Goal: Task Accomplishment & Management: Use online tool/utility

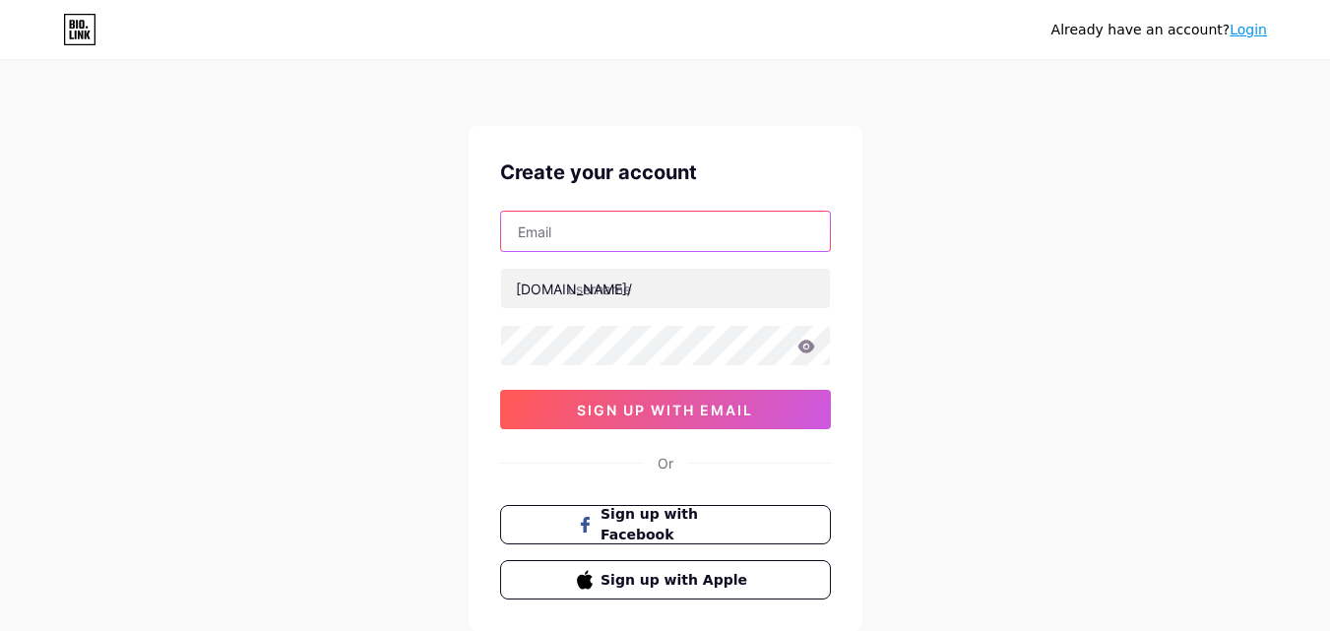
click at [614, 236] on input "text" at bounding box center [665, 231] width 329 height 39
type input "[EMAIL_ADDRESS][DOMAIN_NAME]"
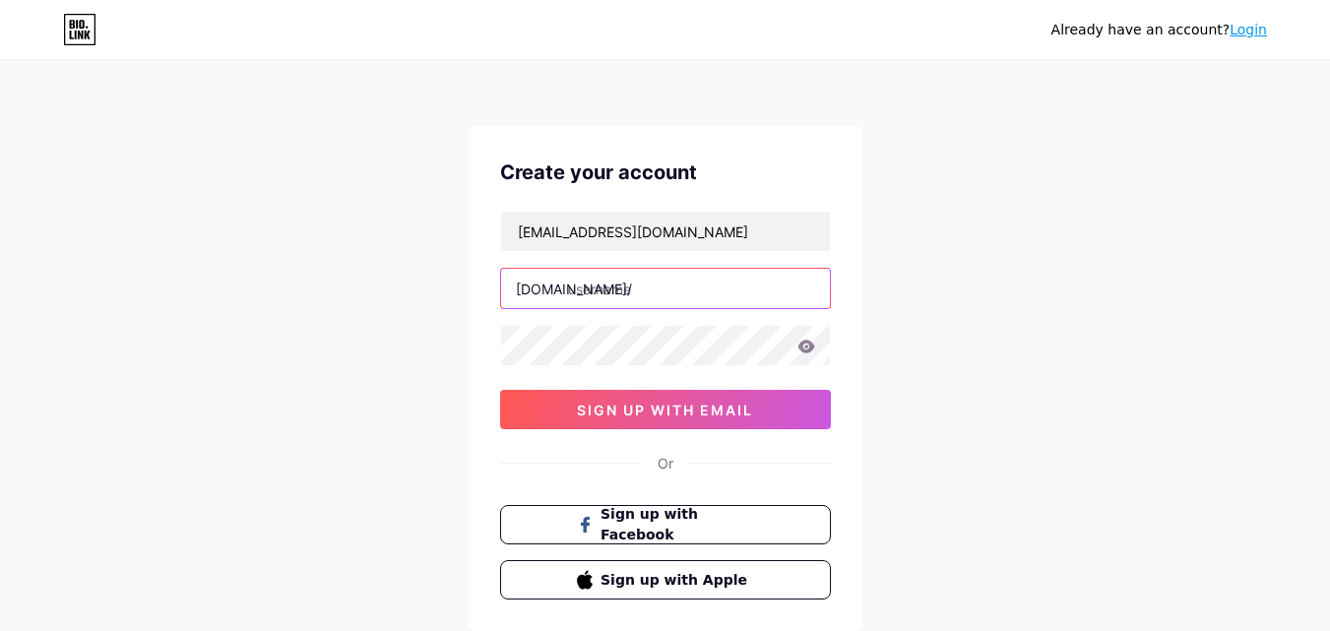
click at [632, 296] on input "text" at bounding box center [665, 288] width 329 height 39
paste input "matsatoknife"
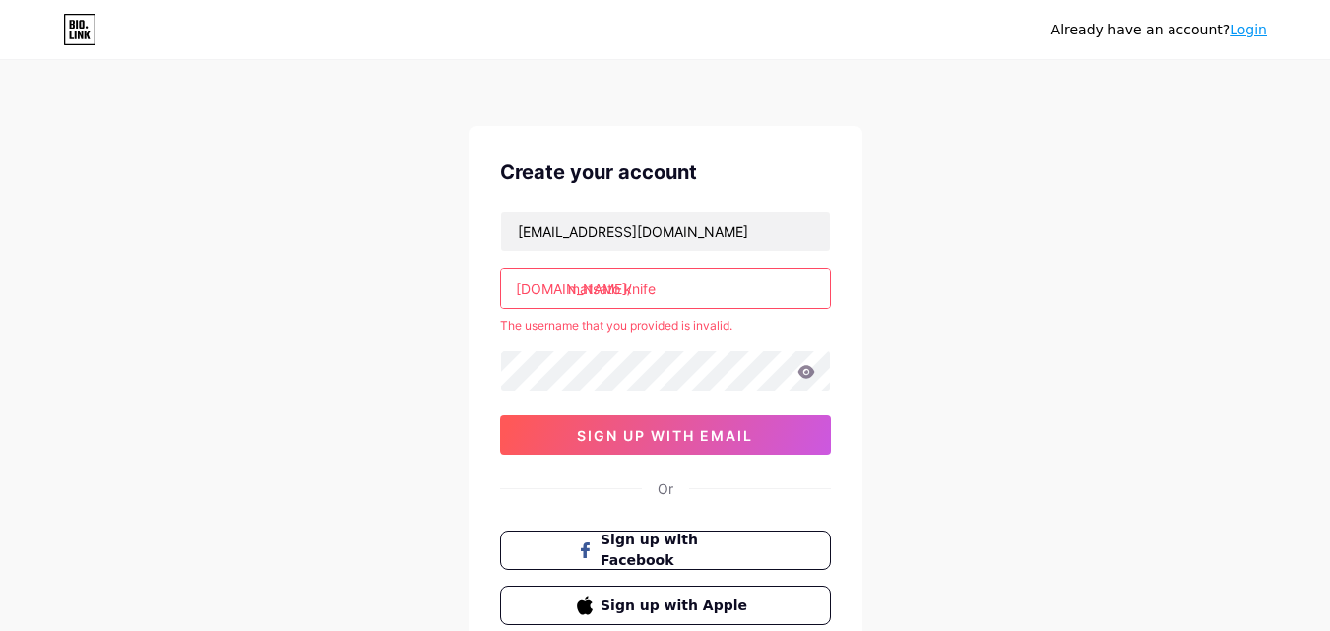
click at [689, 292] on input "matsato knife" at bounding box center [665, 288] width 329 height 39
click at [628, 289] on input "matsato knife" at bounding box center [665, 288] width 329 height 39
click at [624, 290] on input "matsato knife" at bounding box center [665, 288] width 329 height 39
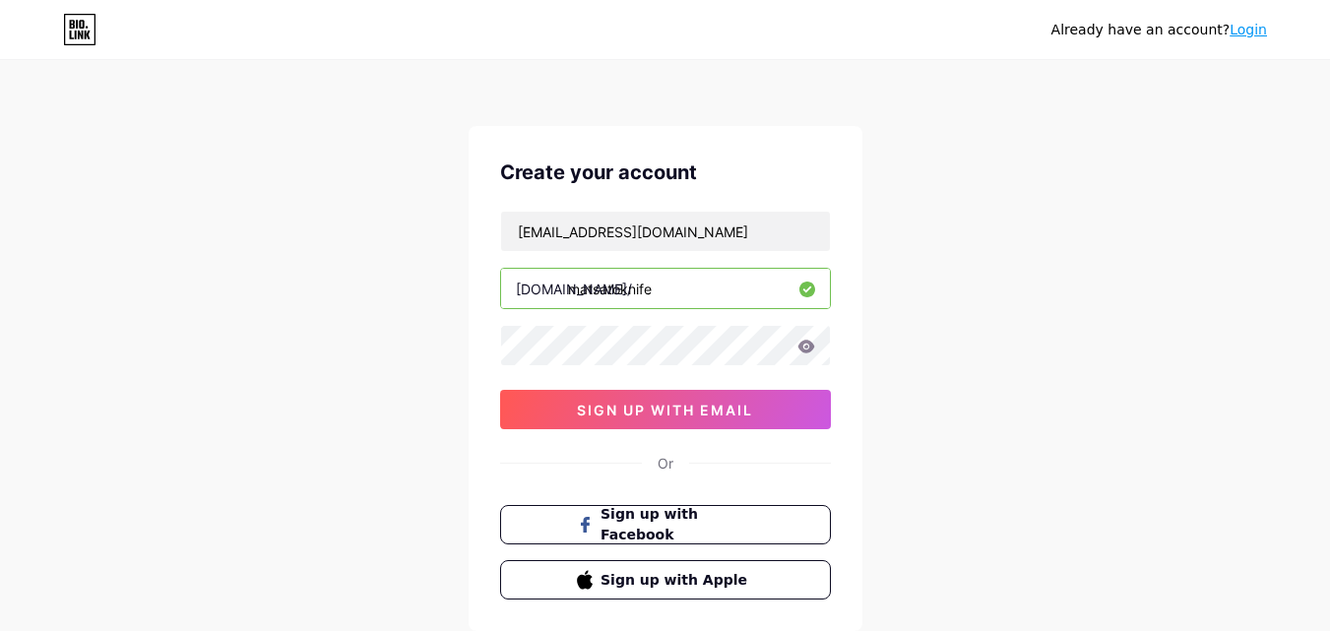
click at [679, 280] on input "matsatoknife" at bounding box center [665, 288] width 329 height 39
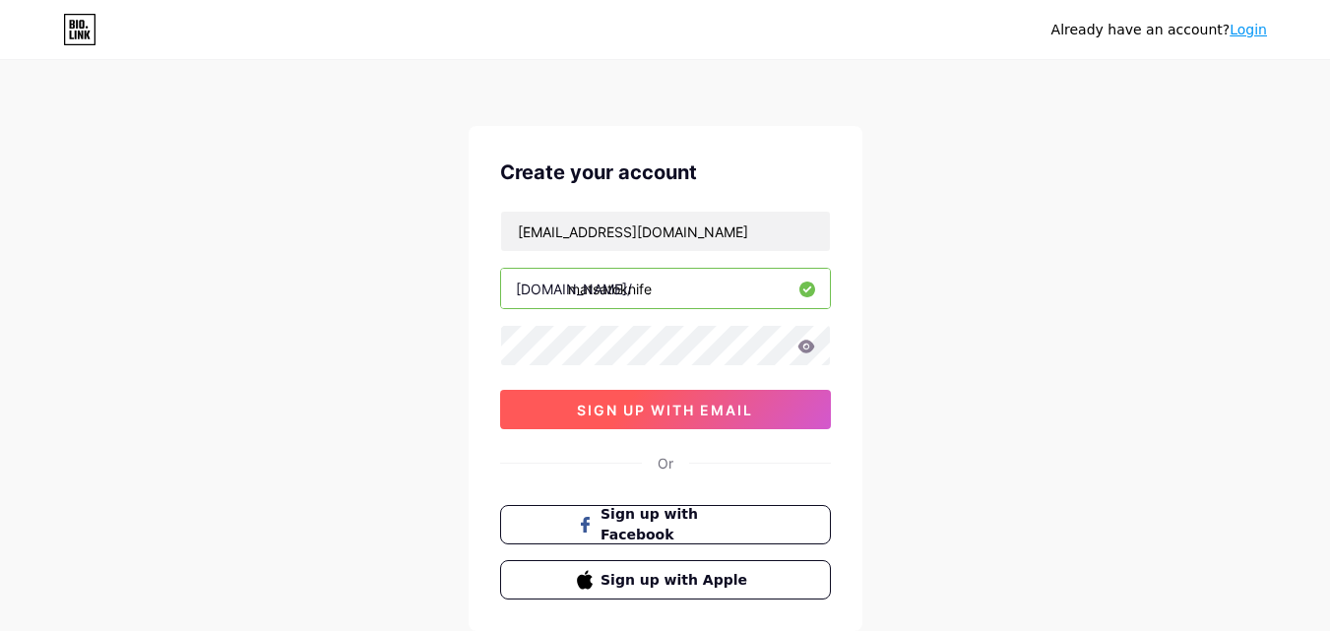
type input "matsatoknife"
click at [660, 402] on span "sign up with email" at bounding box center [665, 410] width 176 height 17
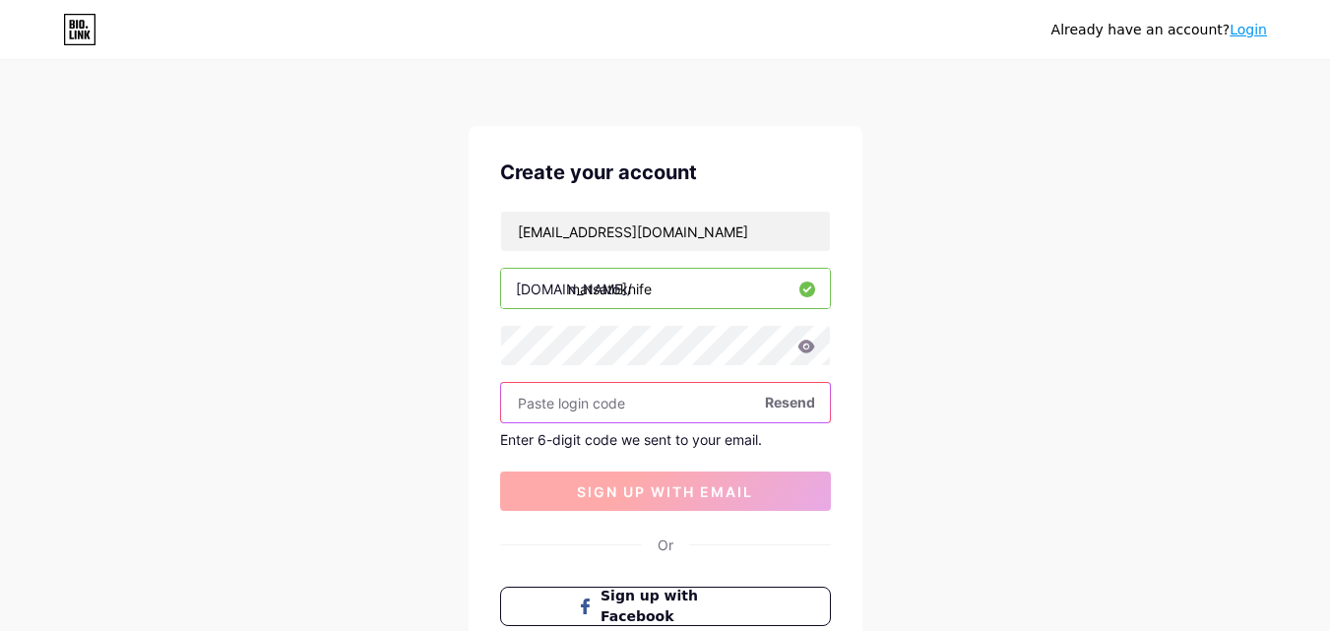
click at [660, 401] on input "text" at bounding box center [665, 402] width 329 height 39
paste input "648372"
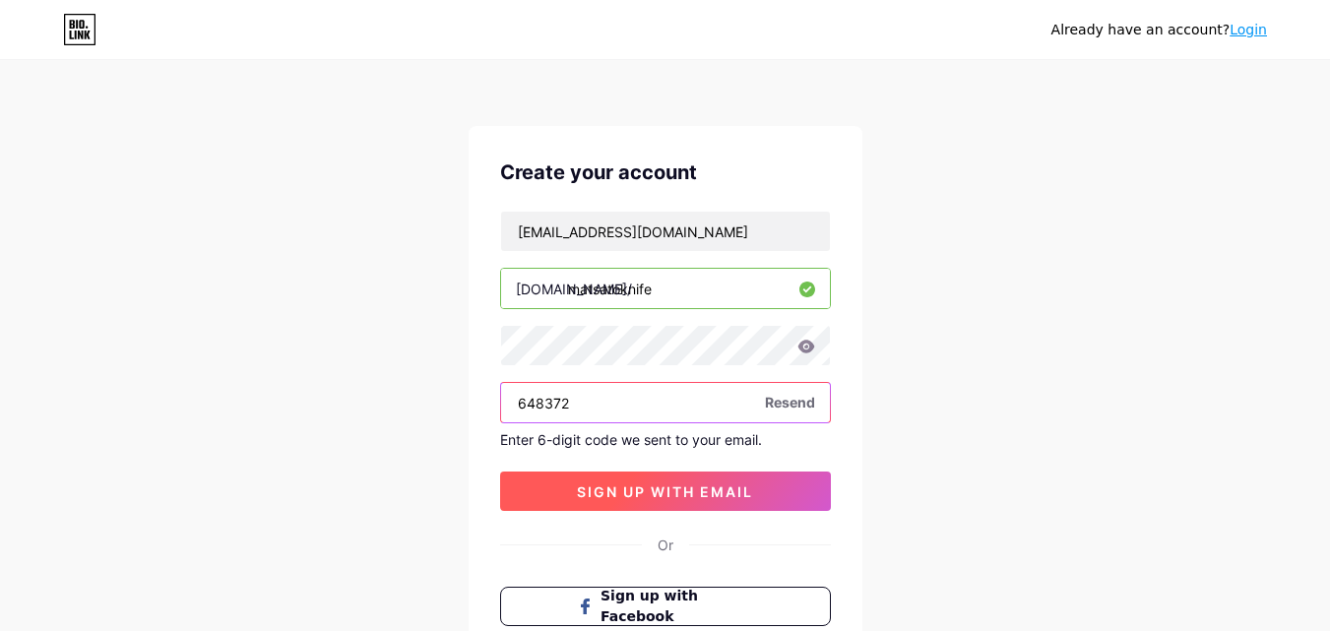
type input "648372"
click at [609, 479] on button "sign up with email" at bounding box center [665, 491] width 331 height 39
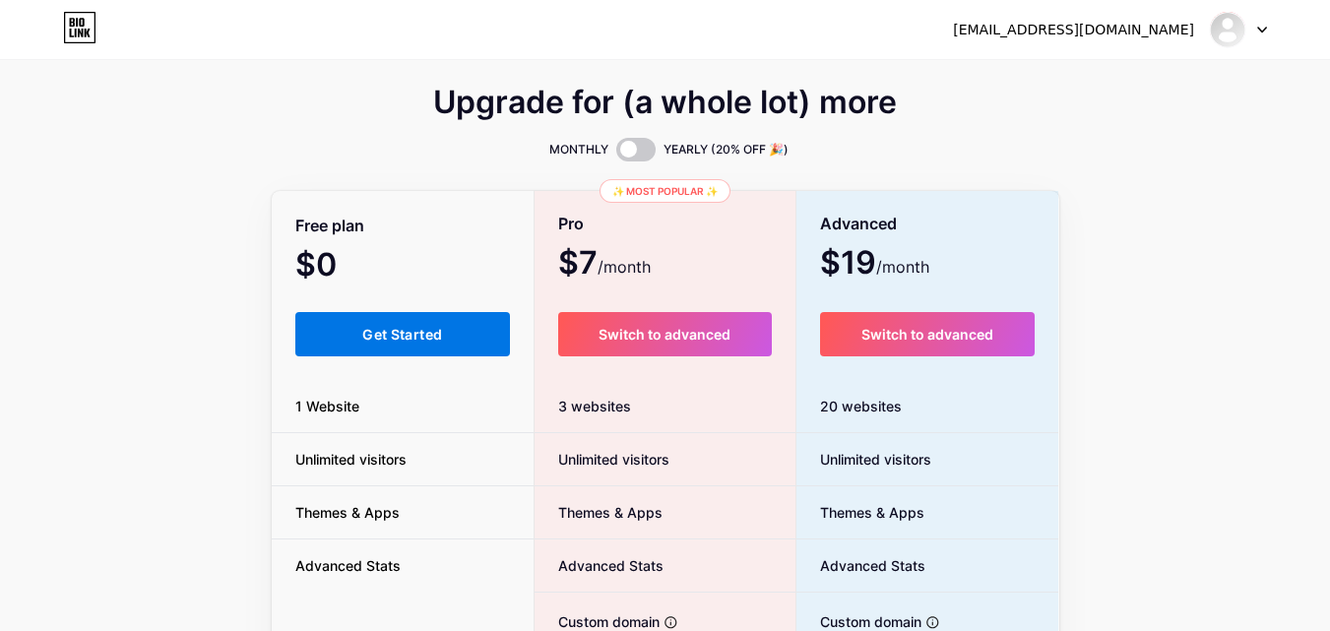
click at [385, 346] on button "Get Started" at bounding box center [403, 334] width 216 height 44
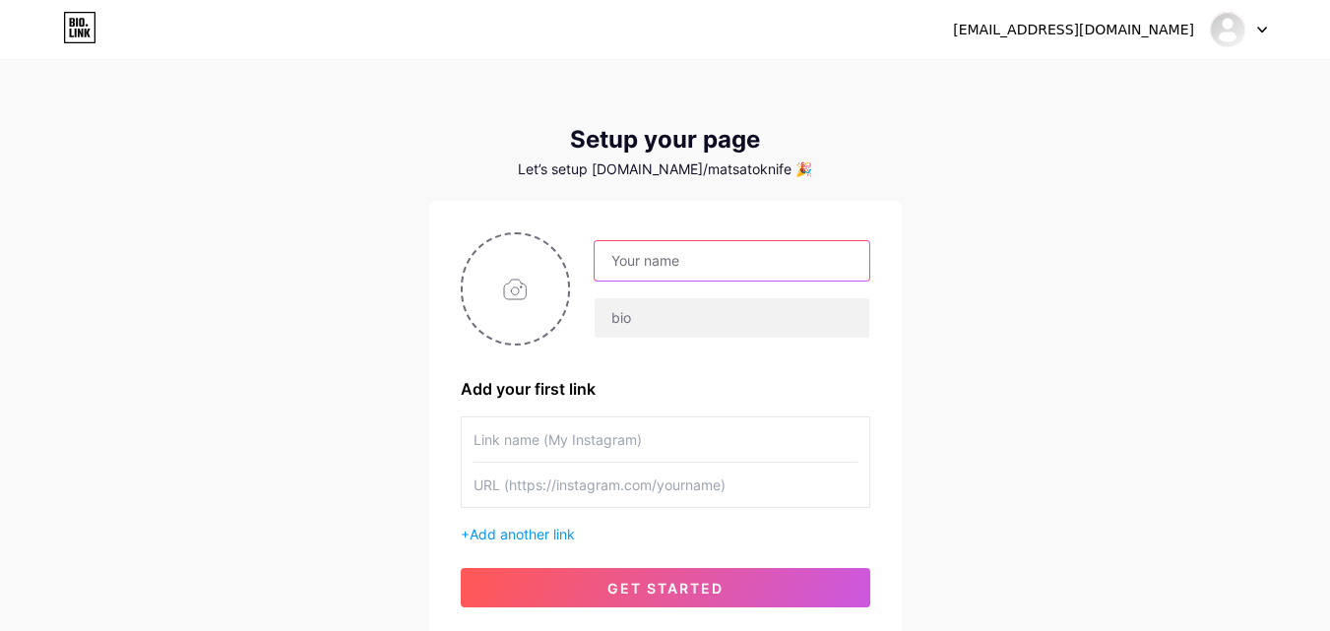
click at [663, 270] on input "text" at bounding box center [732, 260] width 274 height 39
paste input "[PERSON_NAME]"
type input "[PERSON_NAME]"
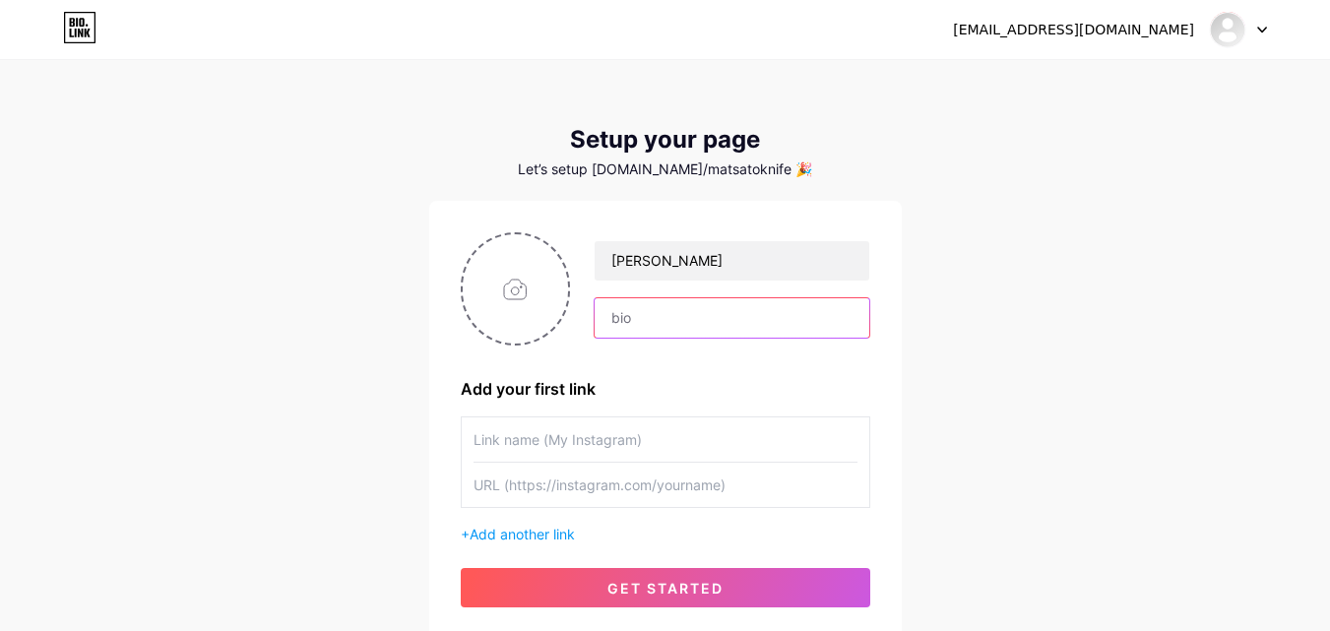
click at [656, 335] on input "text" at bounding box center [732, 317] width 274 height 39
paste input "[URL][DOMAIN_NAME]"
type input "[URL][DOMAIN_NAME]"
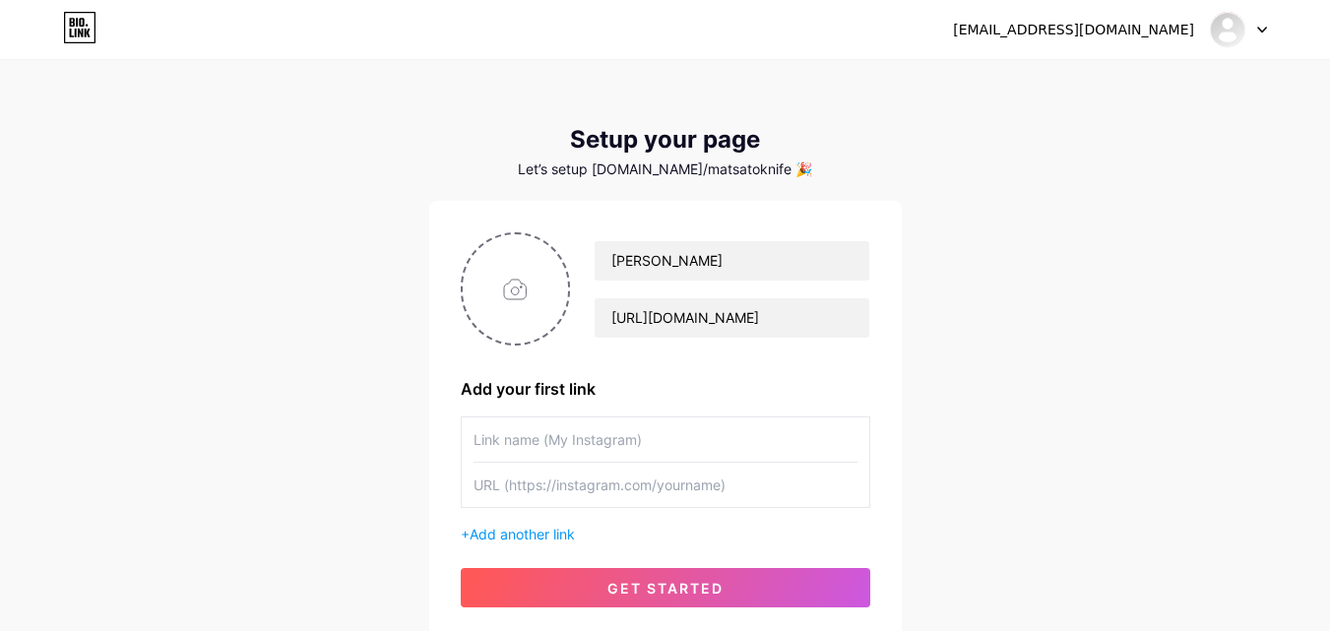
click at [620, 453] on input "text" at bounding box center [666, 439] width 384 height 44
click at [612, 481] on input "text" at bounding box center [666, 485] width 384 height 44
paste input "[URL][DOMAIN_NAME]"
type input "[URL][DOMAIN_NAME]"
click at [668, 339] on div "[PERSON_NAME] [URL][DOMAIN_NAME]" at bounding box center [666, 288] width 410 height 113
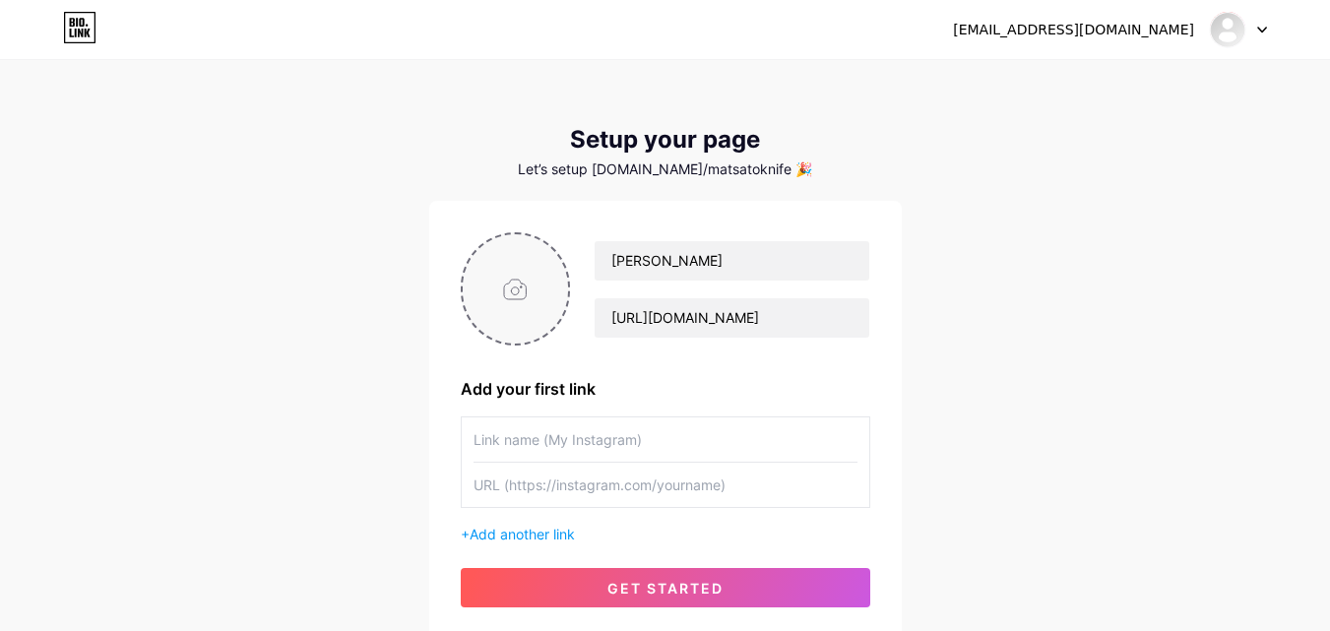
click at [477, 279] on input "file" at bounding box center [516, 288] width 106 height 109
type input "C:\fakepath\images (88).jpg"
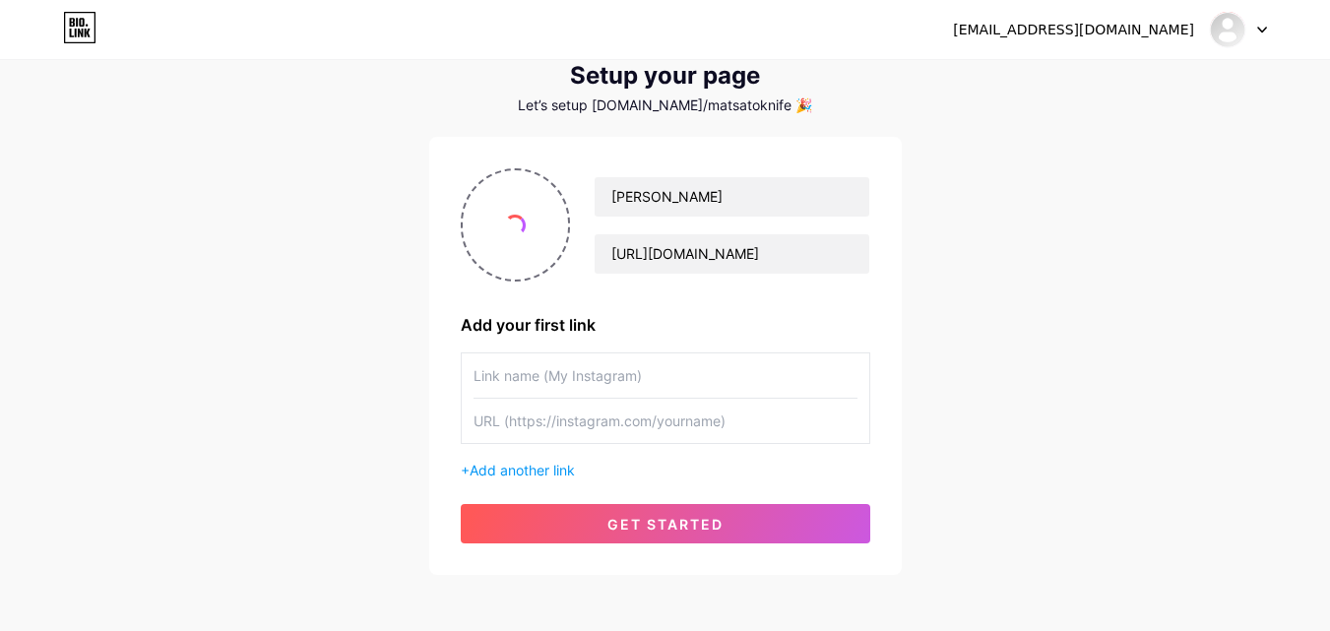
scroll to position [98, 0]
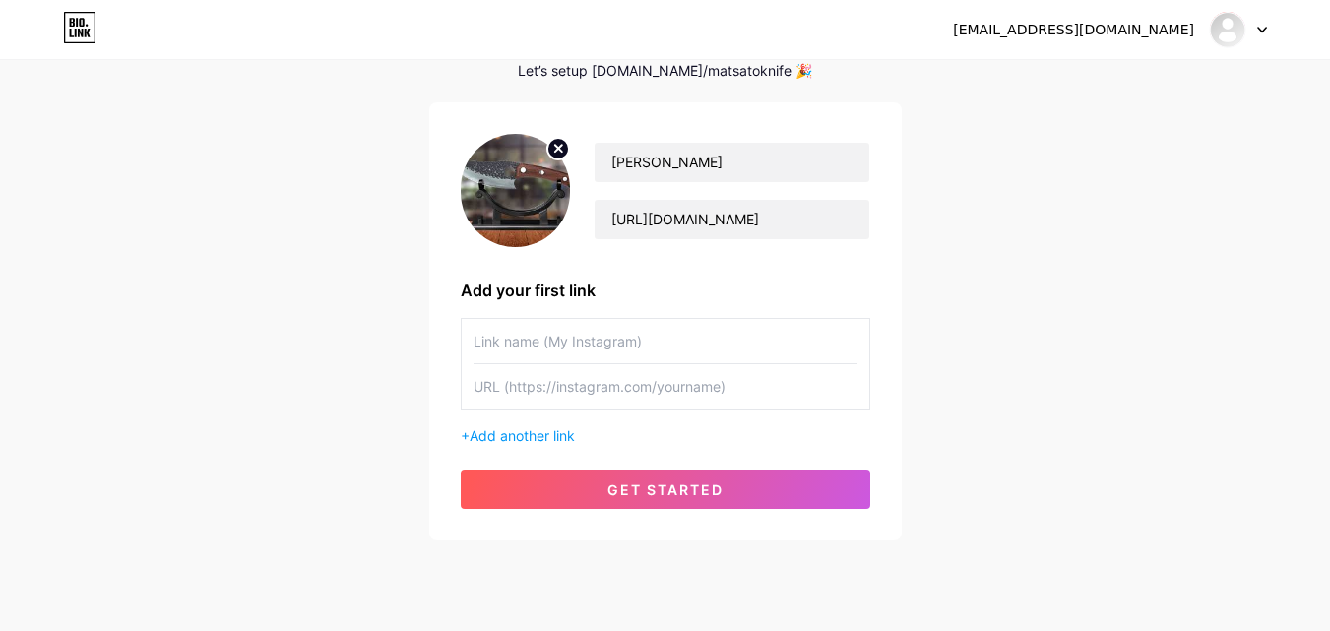
click at [599, 351] on input "text" at bounding box center [666, 341] width 384 height 44
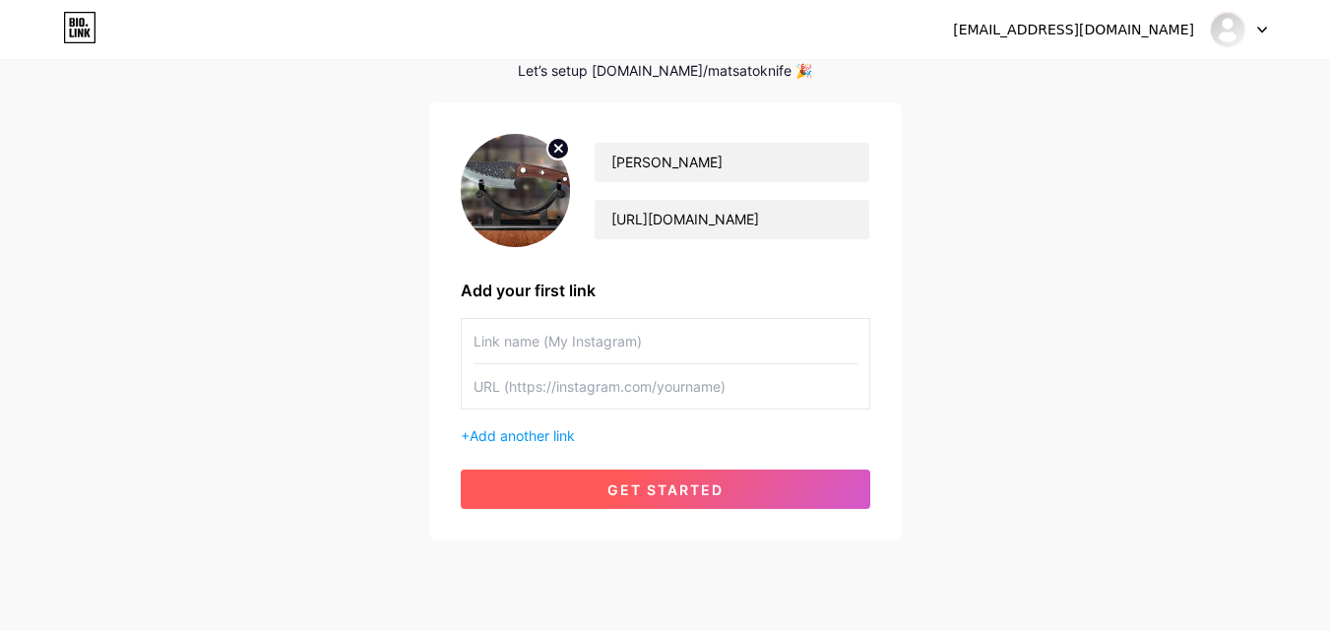
click at [599, 495] on button "get started" at bounding box center [666, 489] width 410 height 39
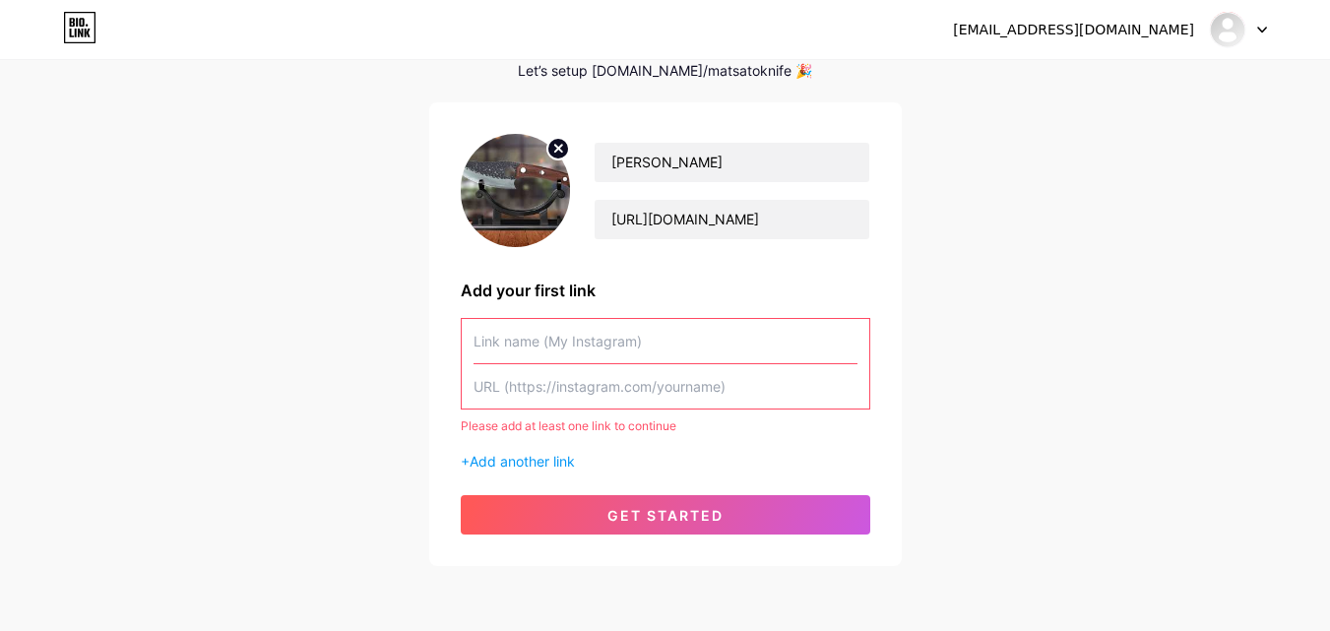
click at [565, 396] on input "text" at bounding box center [666, 386] width 384 height 44
paste input "[URL][DOMAIN_NAME]"
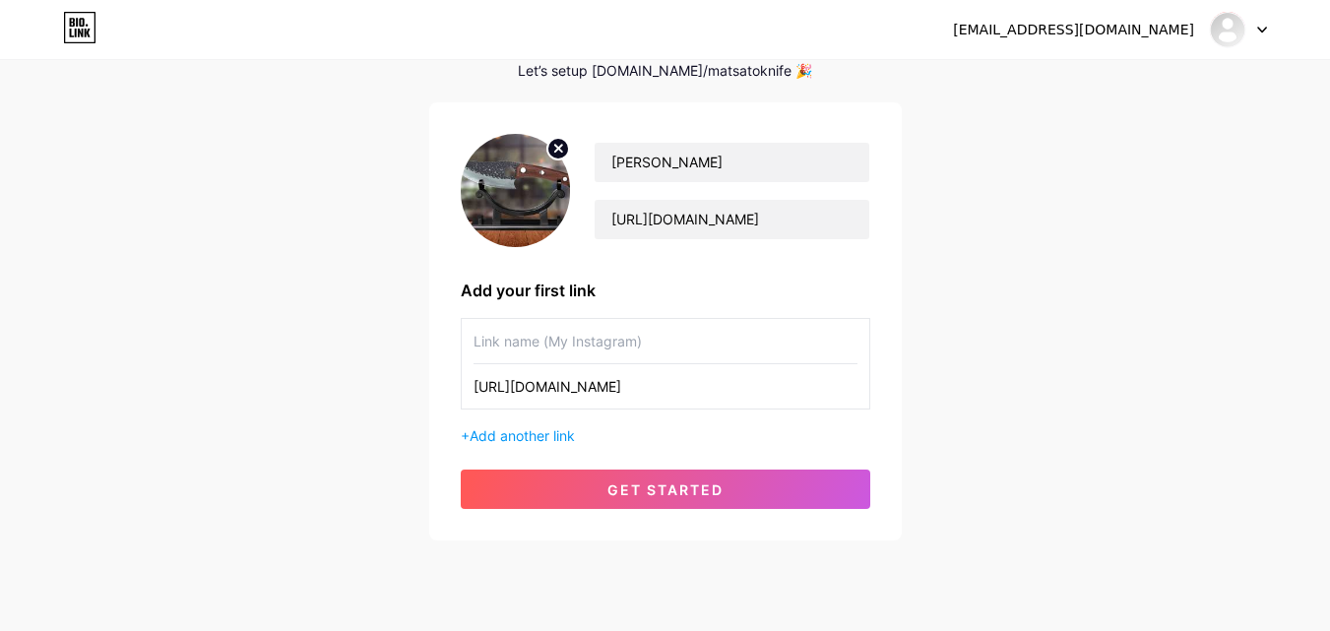
type input "[URL][DOMAIN_NAME]"
click at [554, 354] on input "text" at bounding box center [666, 341] width 384 height 44
paste input "[PERSON_NAME]"
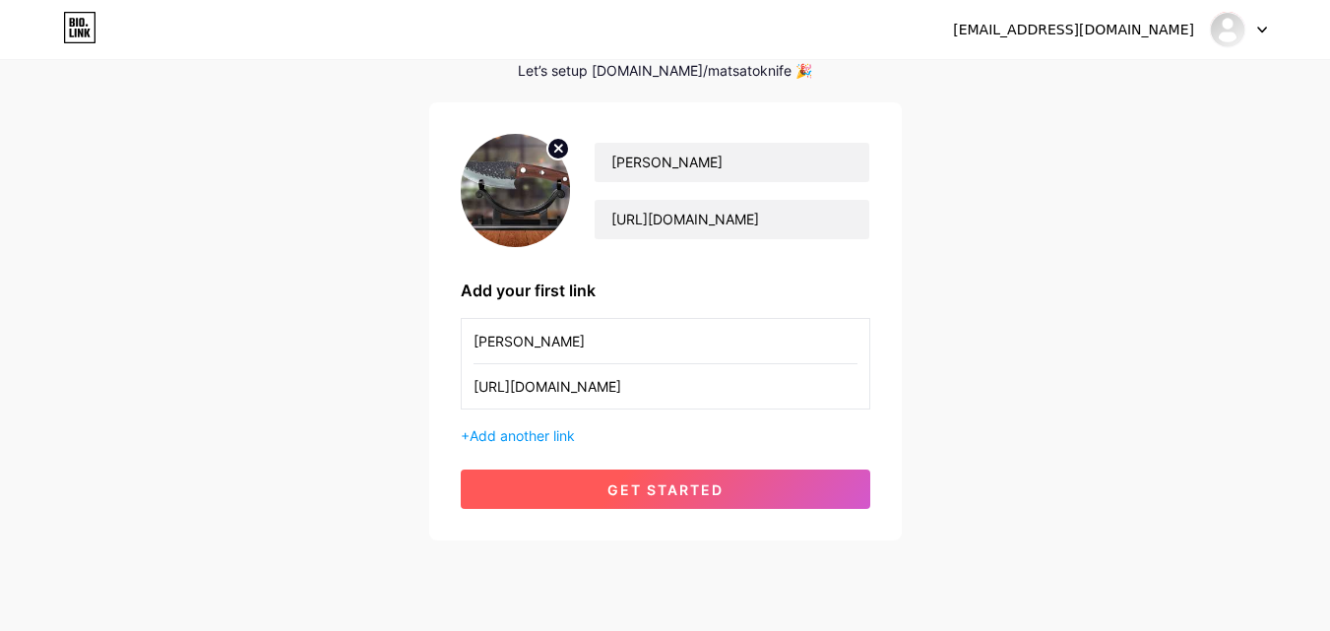
type input "[PERSON_NAME]"
click at [521, 484] on button "get started" at bounding box center [666, 489] width 410 height 39
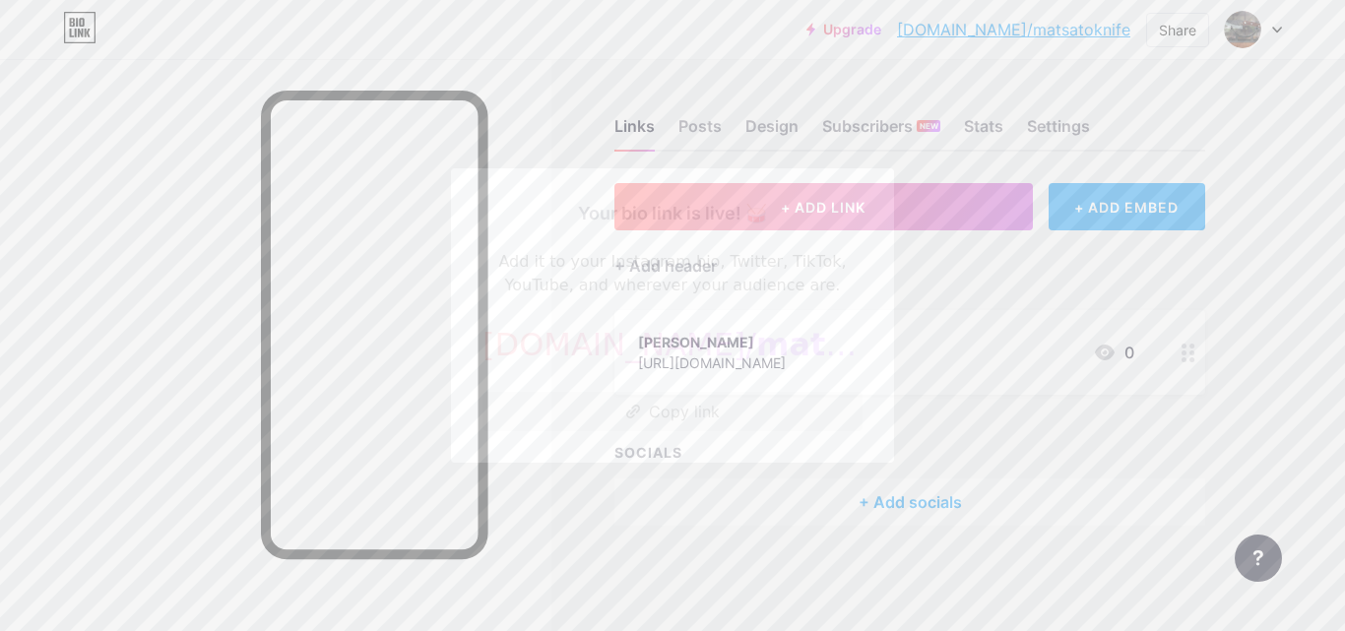
click at [660, 429] on button "Copy link" at bounding box center [672, 411] width 380 height 39
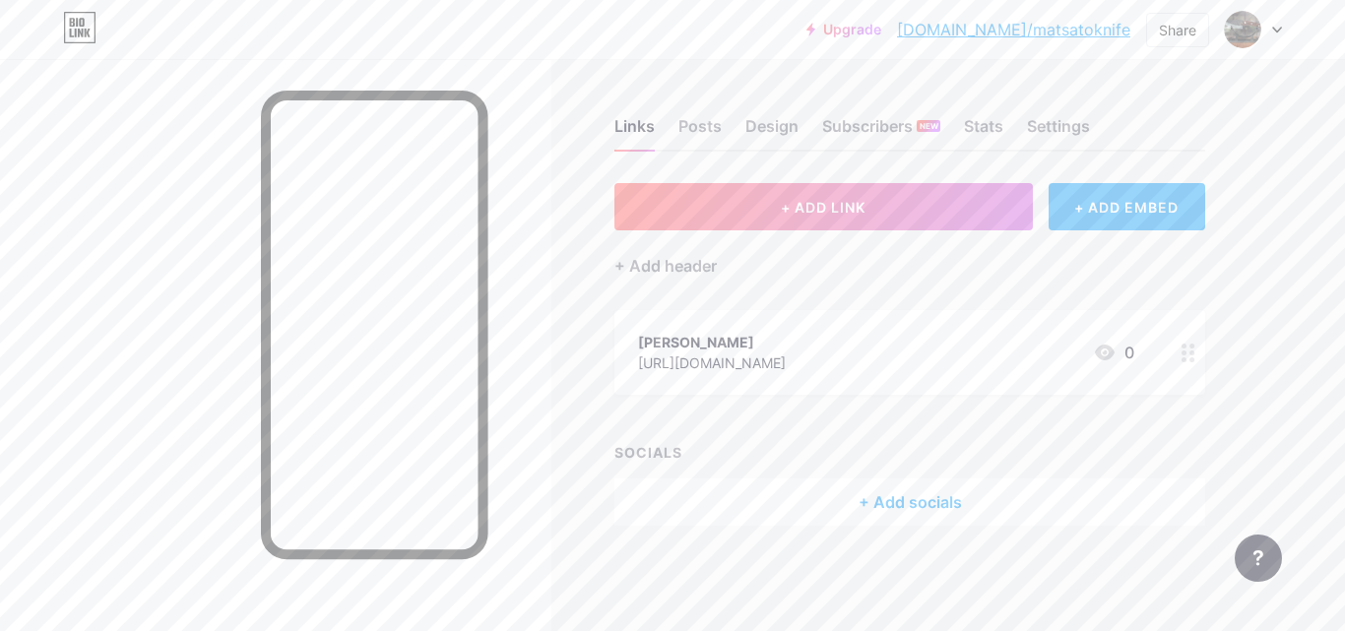
click at [786, 360] on div "[URL][DOMAIN_NAME]" at bounding box center [712, 362] width 148 height 21
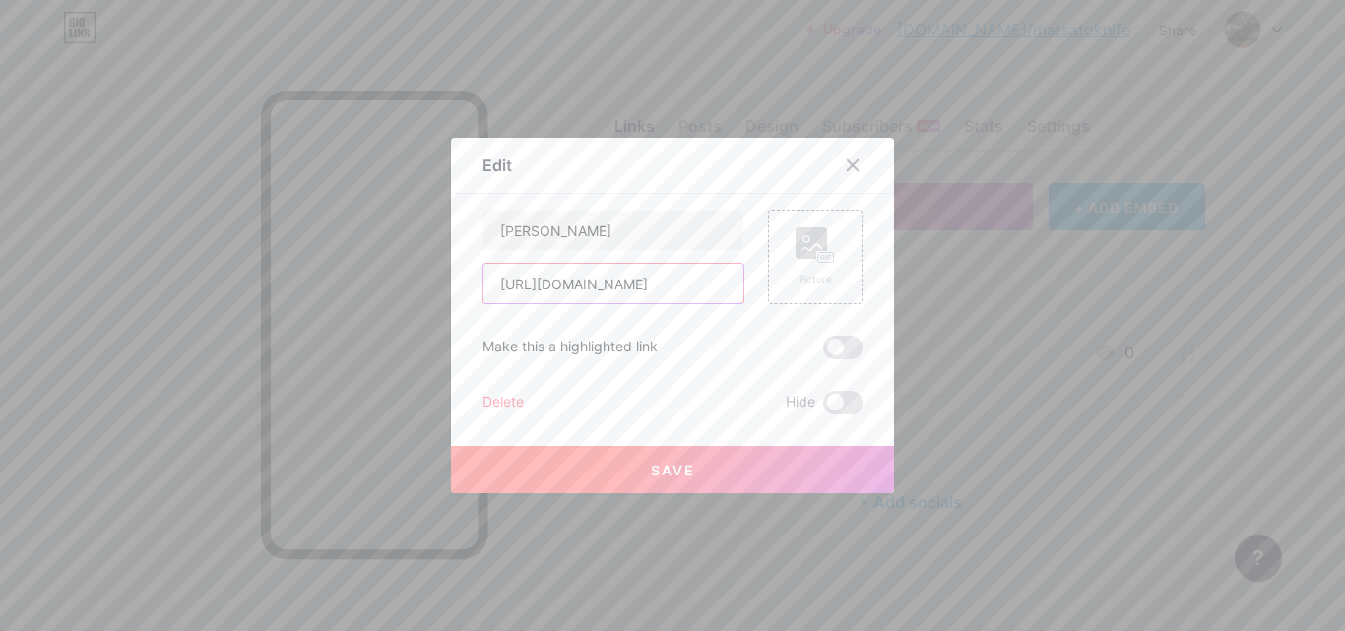
click at [630, 288] on input "[URL][DOMAIN_NAME]" at bounding box center [613, 283] width 260 height 39
click at [625, 289] on input "text" at bounding box center [613, 283] width 260 height 39
paste input "[URL][DOMAIN_NAME]"
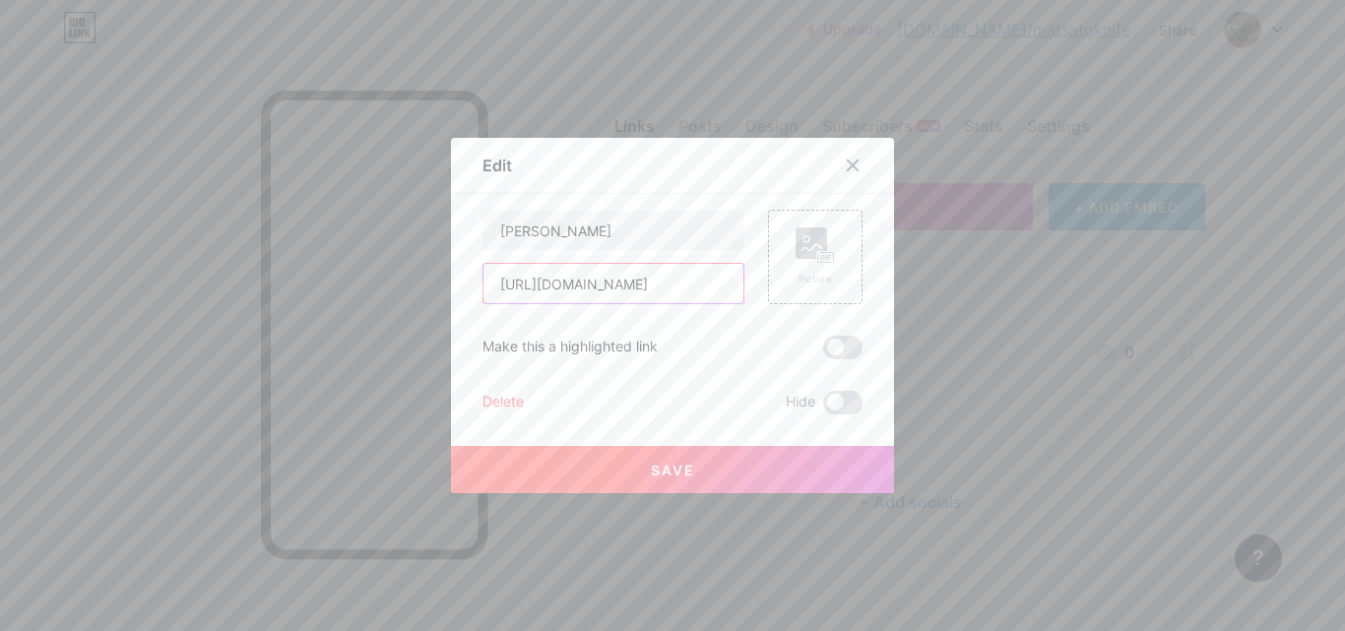
scroll to position [0, 928]
type input "[URL][DOMAIN_NAME]"
click at [770, 248] on div "Picture" at bounding box center [815, 257] width 95 height 95
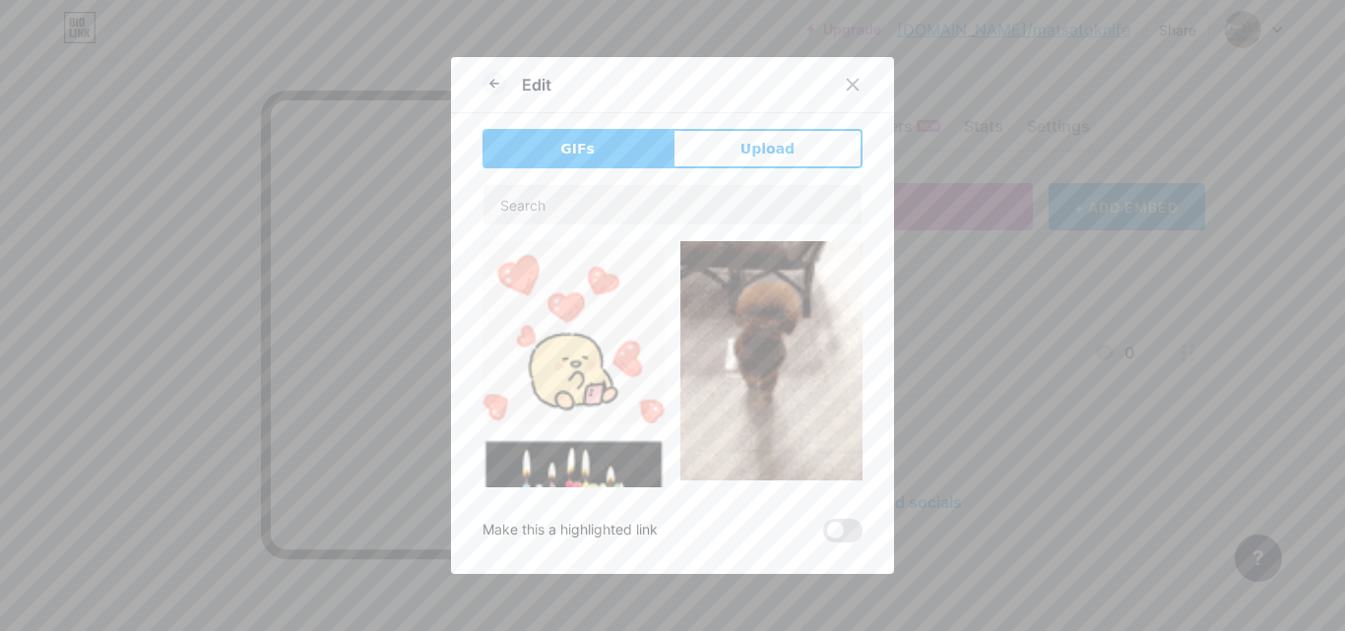
click at [811, 122] on div "Edit GIFs Upload Content YouTube Play YouTube video without leaving your page. …" at bounding box center [672, 315] width 443 height 517
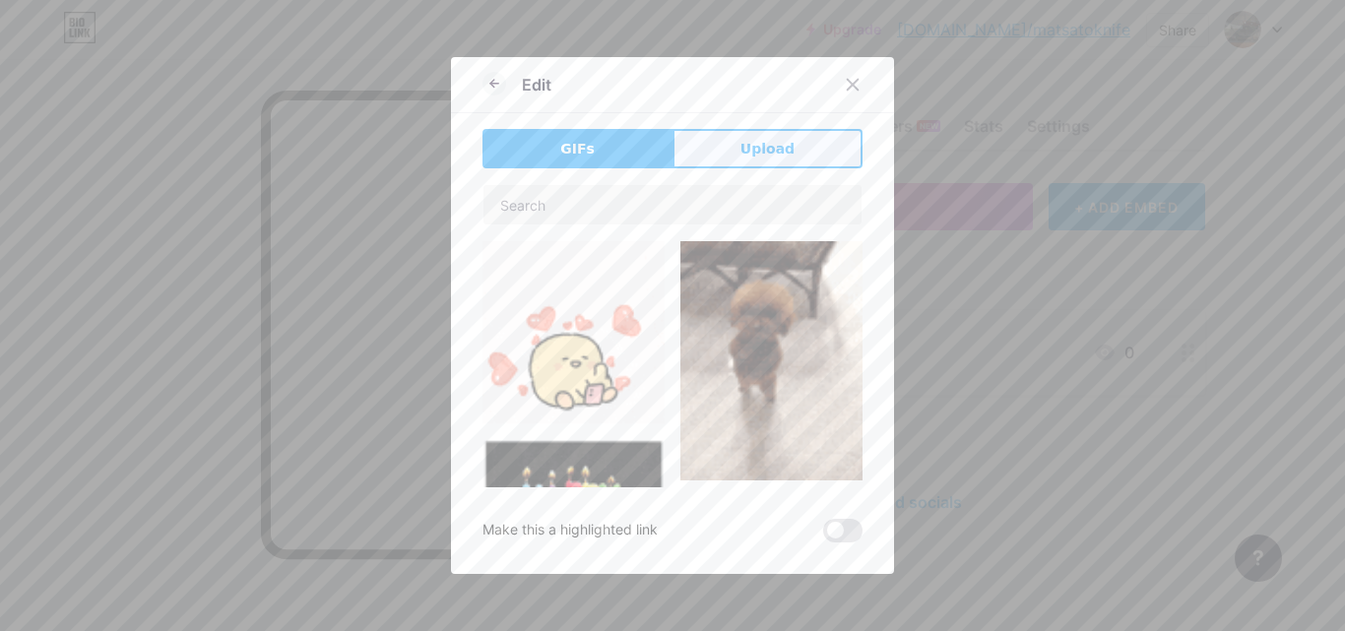
click at [808, 161] on button "Upload" at bounding box center [767, 148] width 190 height 39
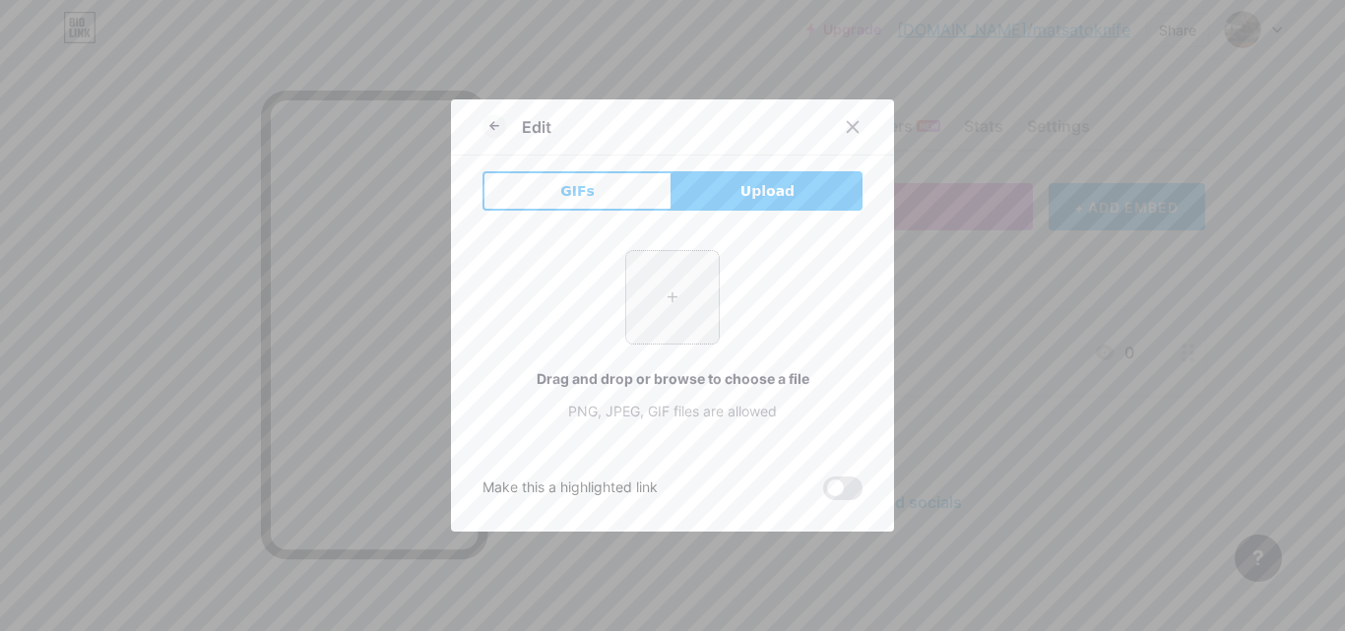
click at [680, 273] on input "file" at bounding box center [672, 297] width 93 height 93
type input "C:\fakepath\download (88).jpg"
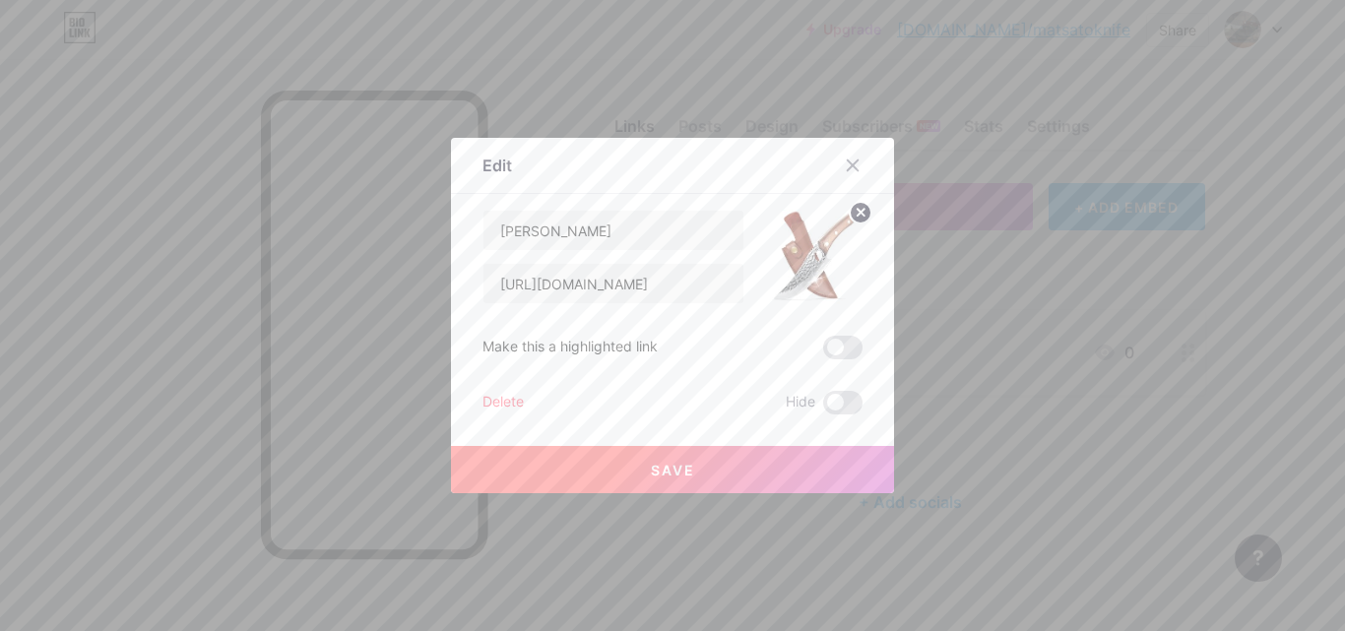
click at [637, 493] on div at bounding box center [672, 315] width 1345 height 631
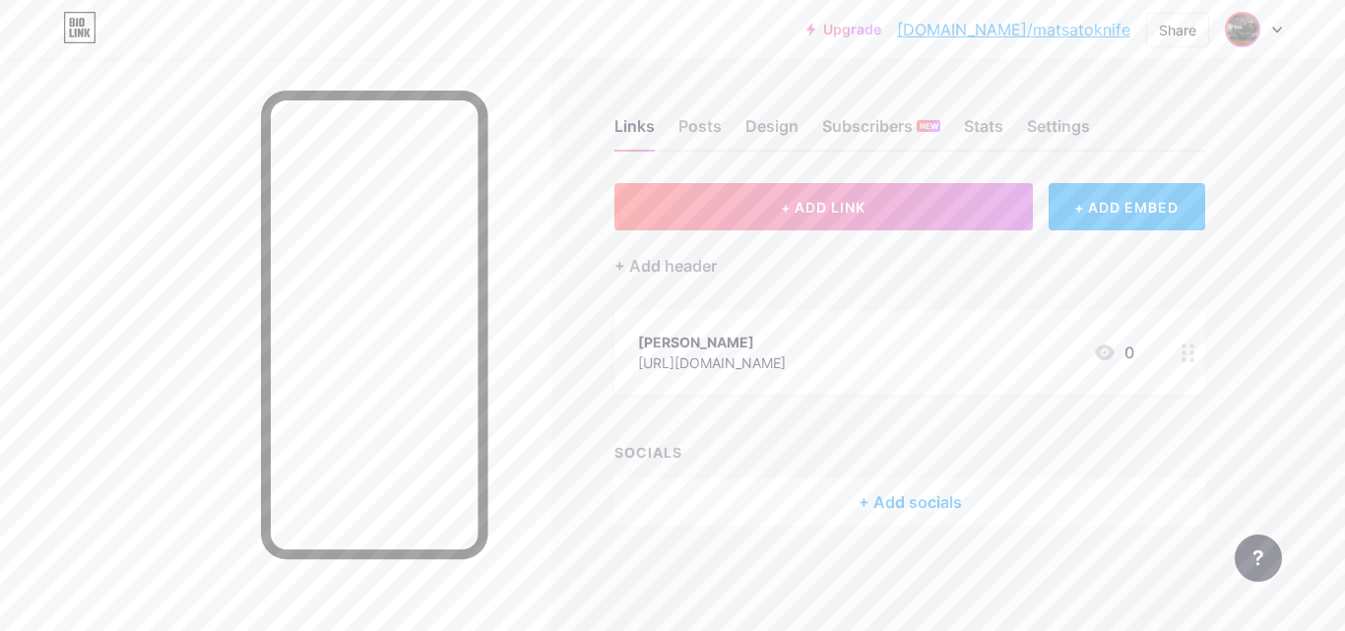
click at [1245, 37] on img at bounding box center [1243, 30] width 32 height 32
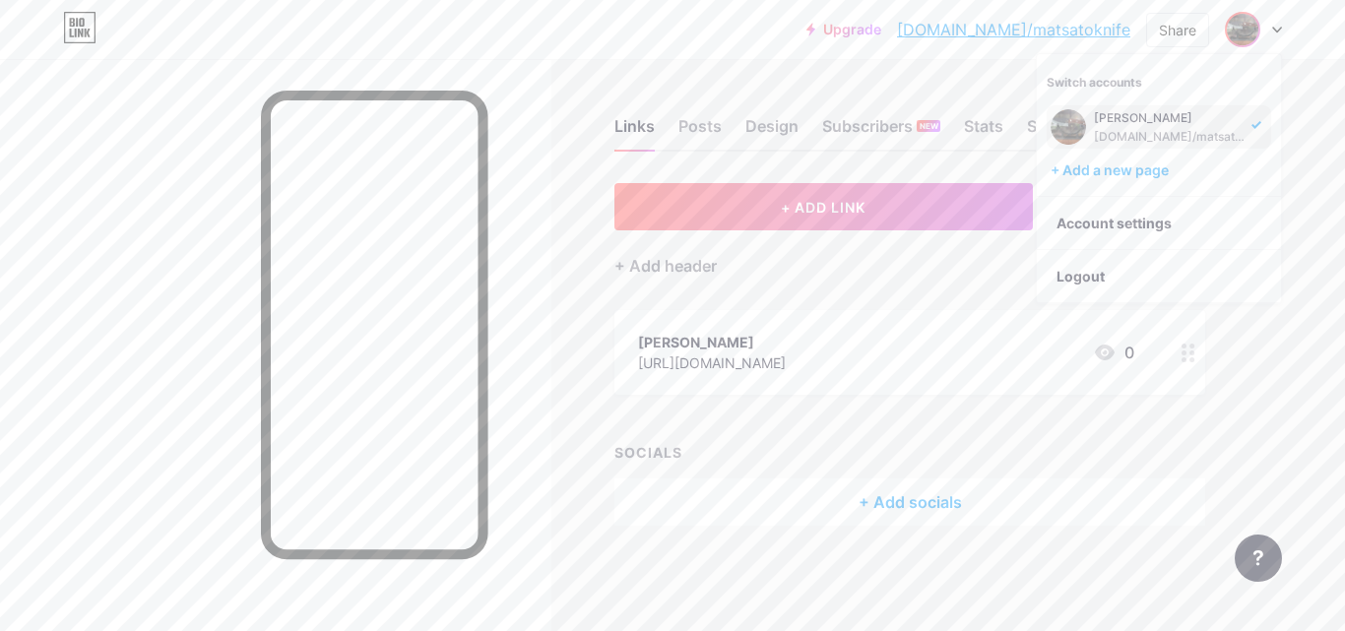
click at [1218, 125] on div "[PERSON_NAME]" at bounding box center [1170, 118] width 152 height 16
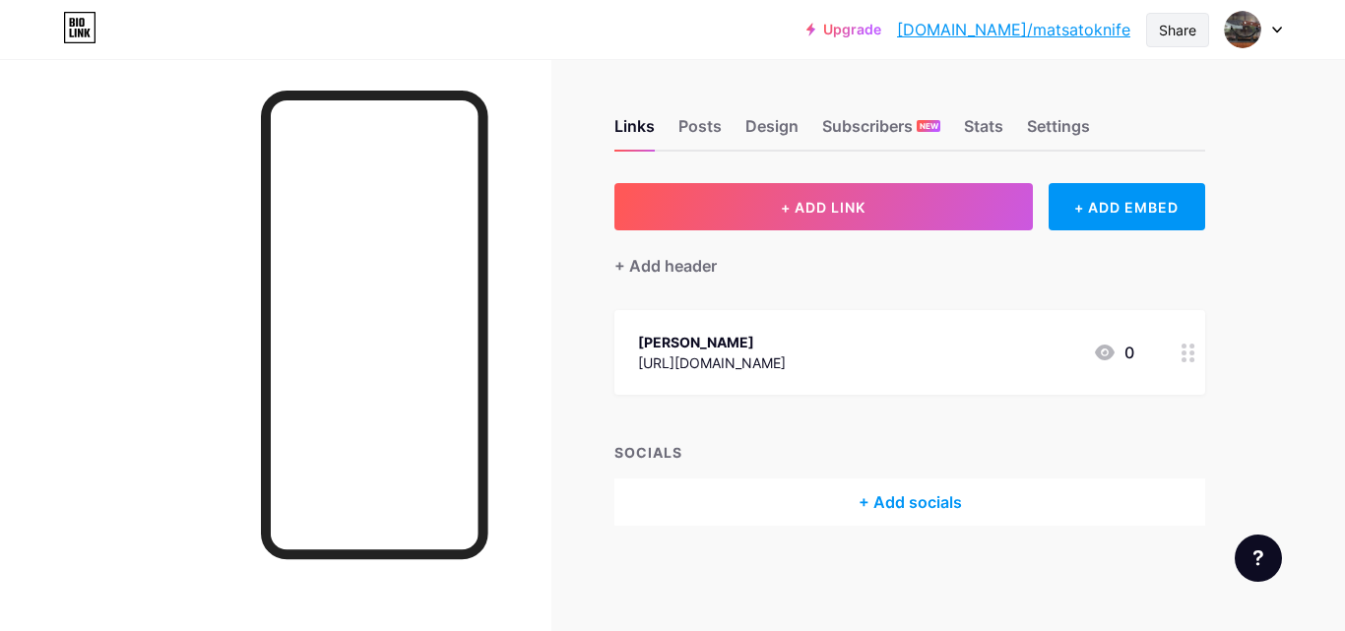
click at [1152, 29] on div "Share" at bounding box center [1177, 30] width 63 height 34
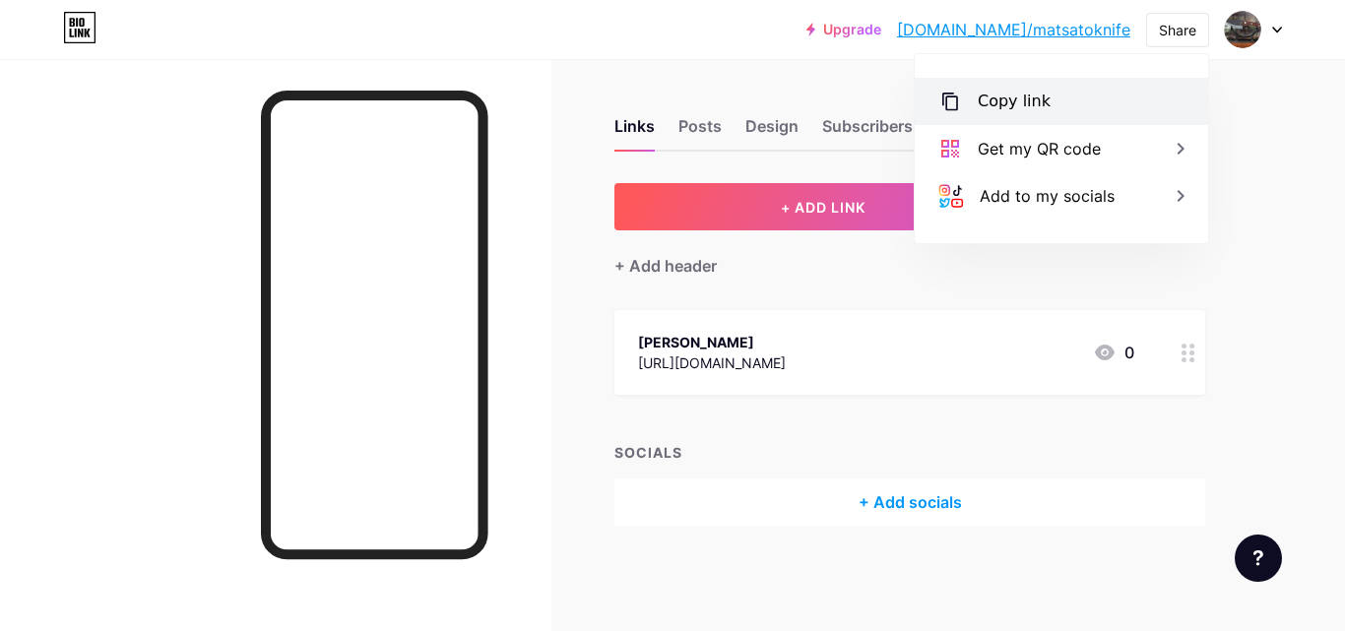
click at [1080, 98] on div "Copy link" at bounding box center [1061, 101] width 293 height 47
